Goal: Task Accomplishment & Management: Manage account settings

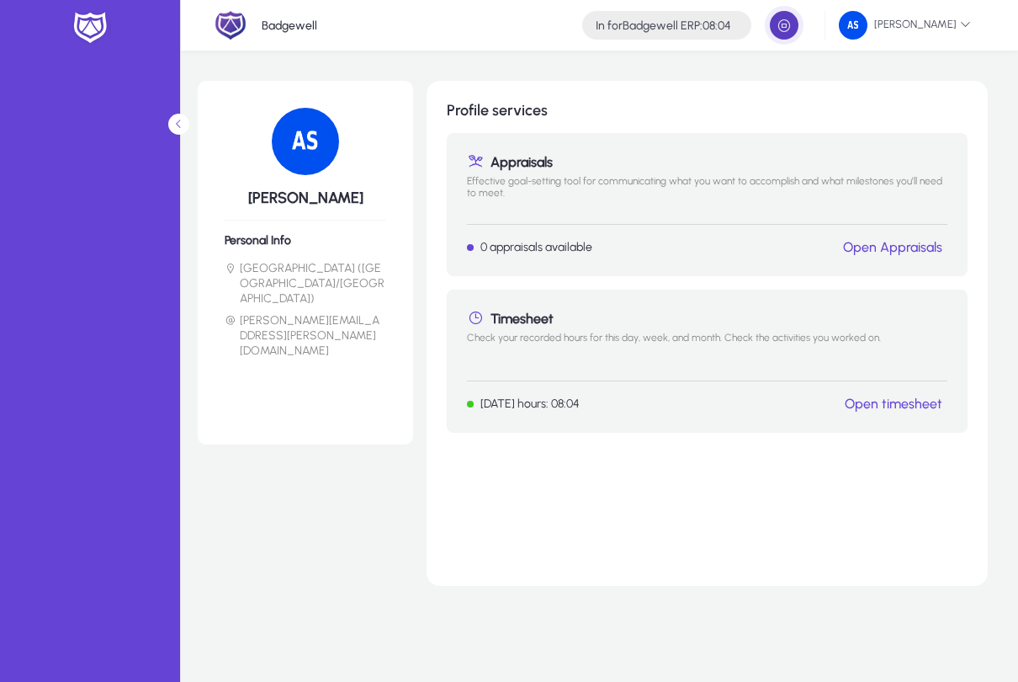
click at [778, 27] on span "button" at bounding box center [785, 25] width 34 height 34
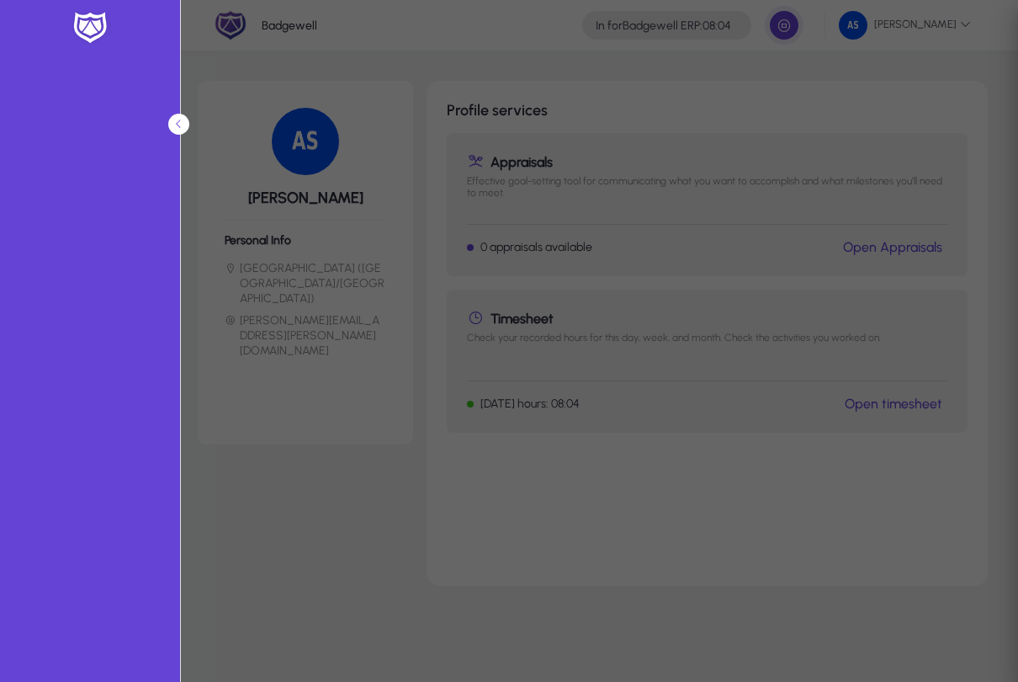
type input "**********"
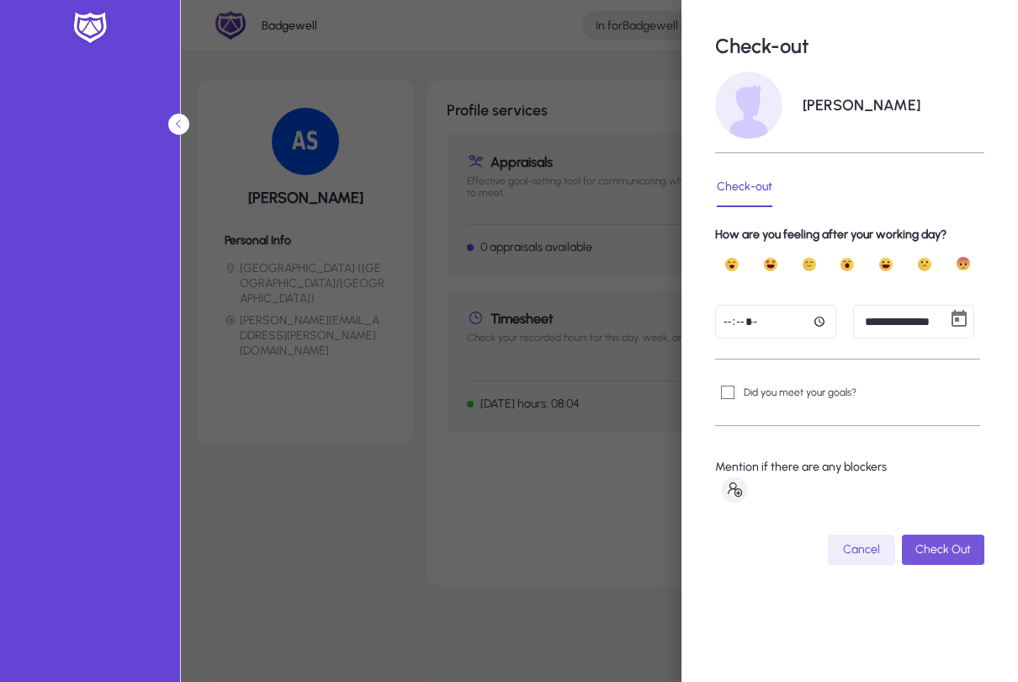
click at [949, 555] on span "Check Out" at bounding box center [944, 549] width 56 height 14
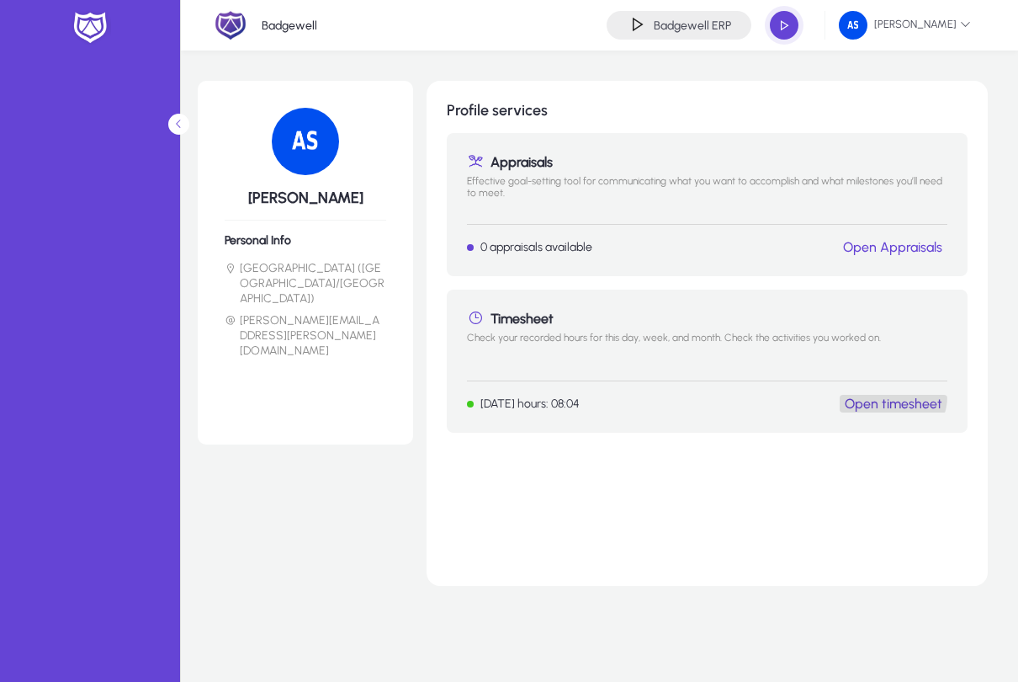
click at [889, 396] on link "Open timesheet" at bounding box center [894, 404] width 98 height 16
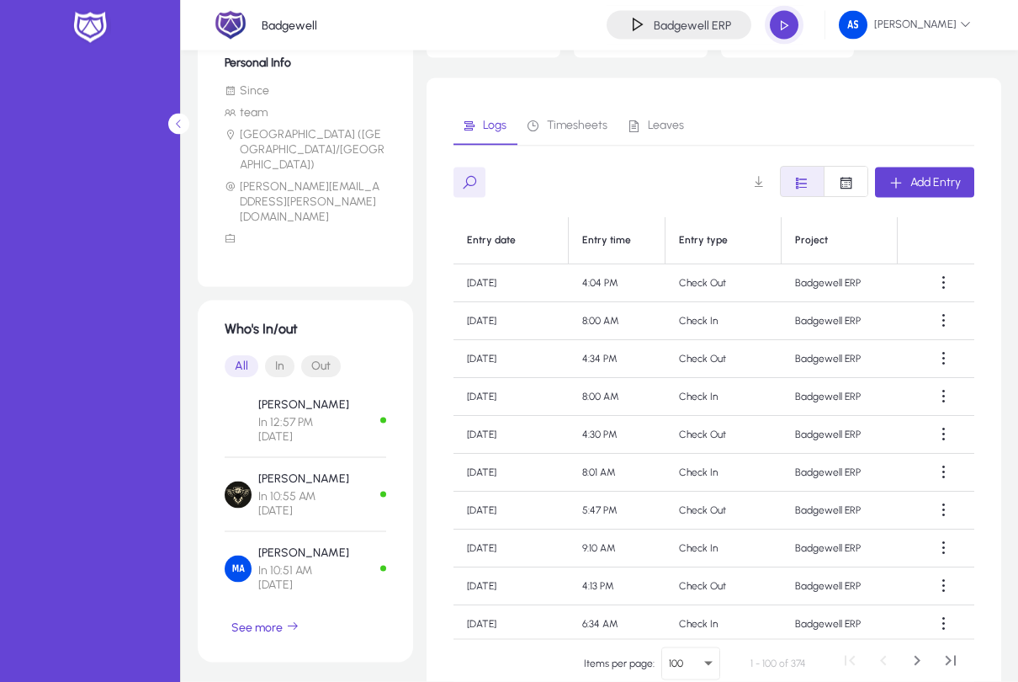
scroll to position [335, 0]
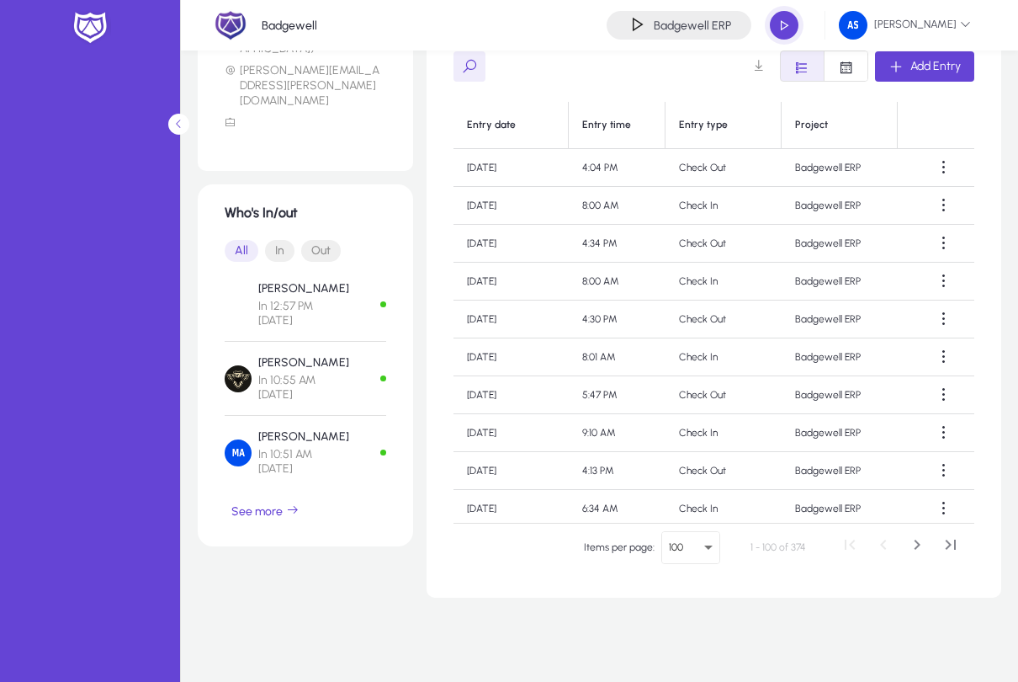
click at [302, 491] on span "button" at bounding box center [266, 511] width 82 height 40
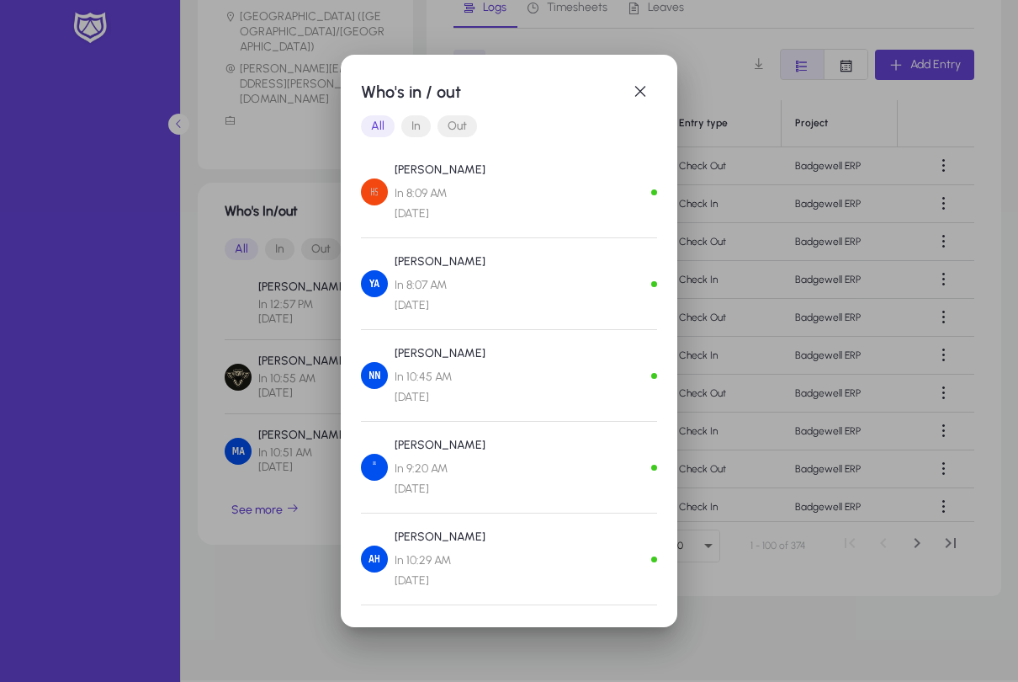
scroll to position [922, 0]
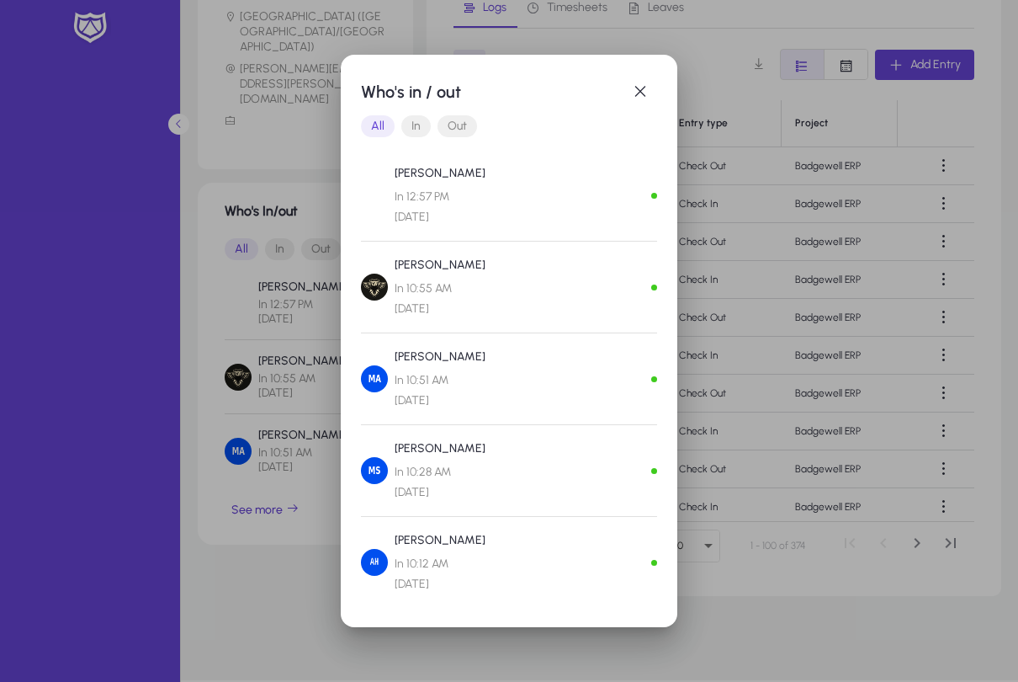
click at [667, 98] on div "Who's in / out All In Out [PERSON_NAME] In 12:57 PM [DATE] [PERSON_NAME] In 10:…" at bounding box center [509, 341] width 337 height 572
click at [644, 98] on span "button" at bounding box center [641, 92] width 34 height 34
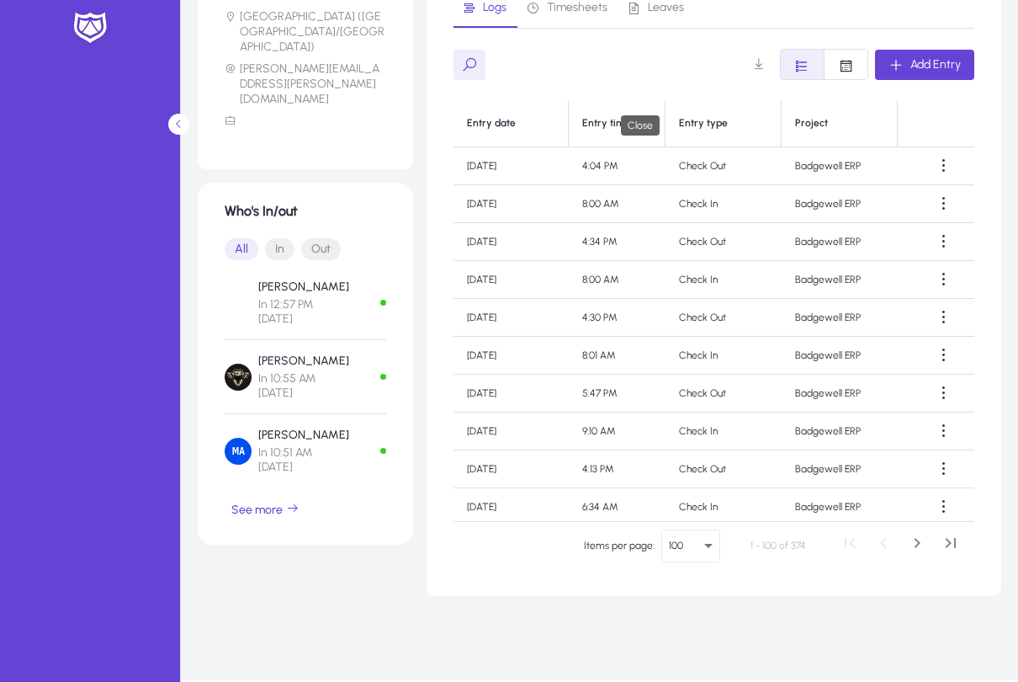
scroll to position [335, 0]
